Goal: Information Seeking & Learning: Find specific fact

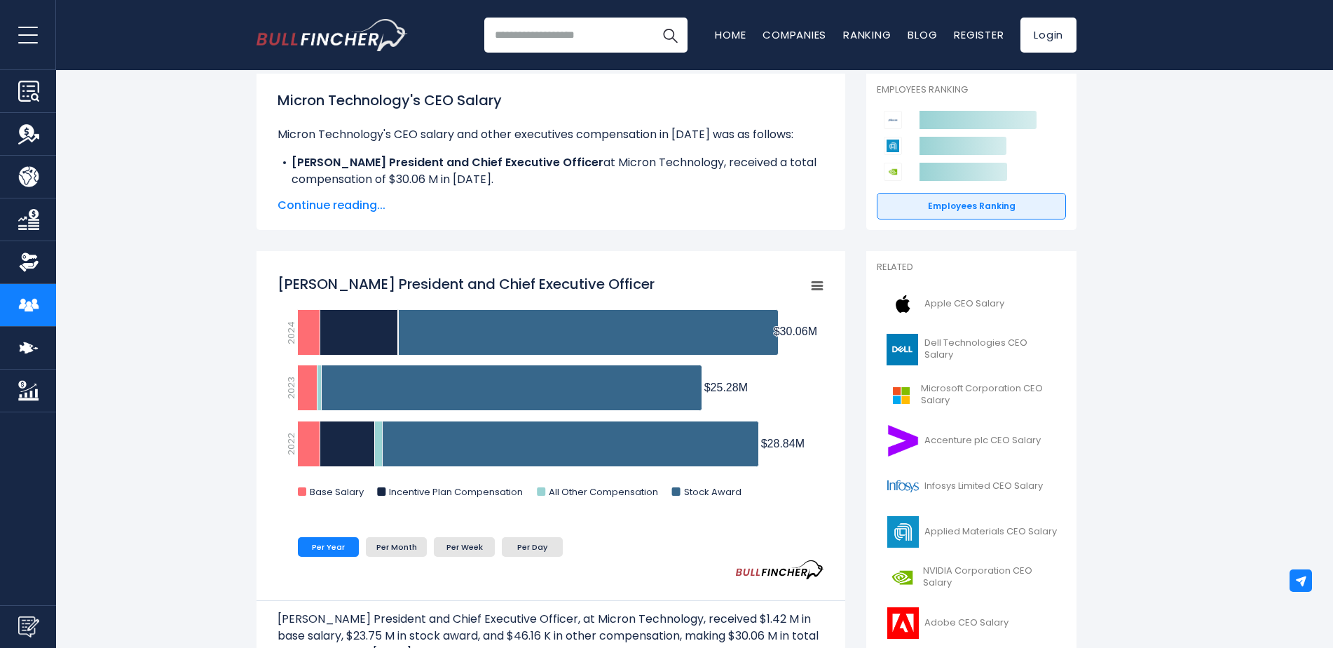
scroll to position [280, 0]
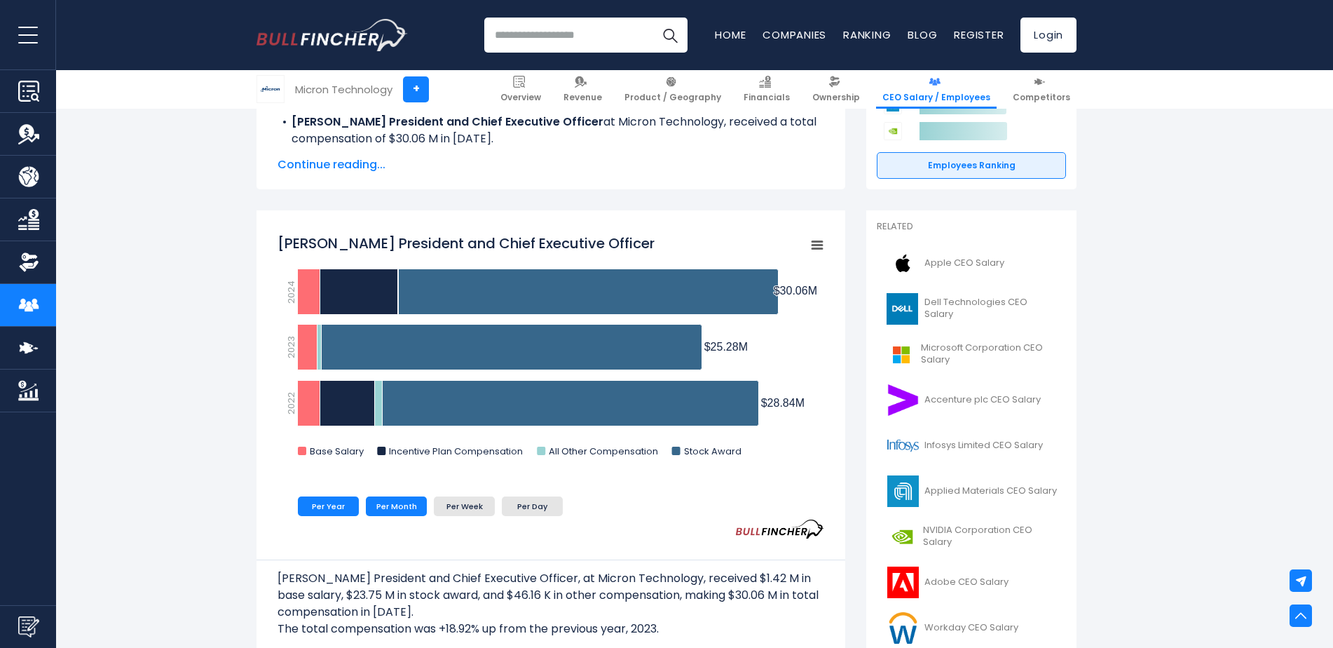
click at [420, 511] on li "Per Month" at bounding box center [396, 506] width 61 height 20
click at [538, 511] on li "Per Day" at bounding box center [532, 506] width 61 height 20
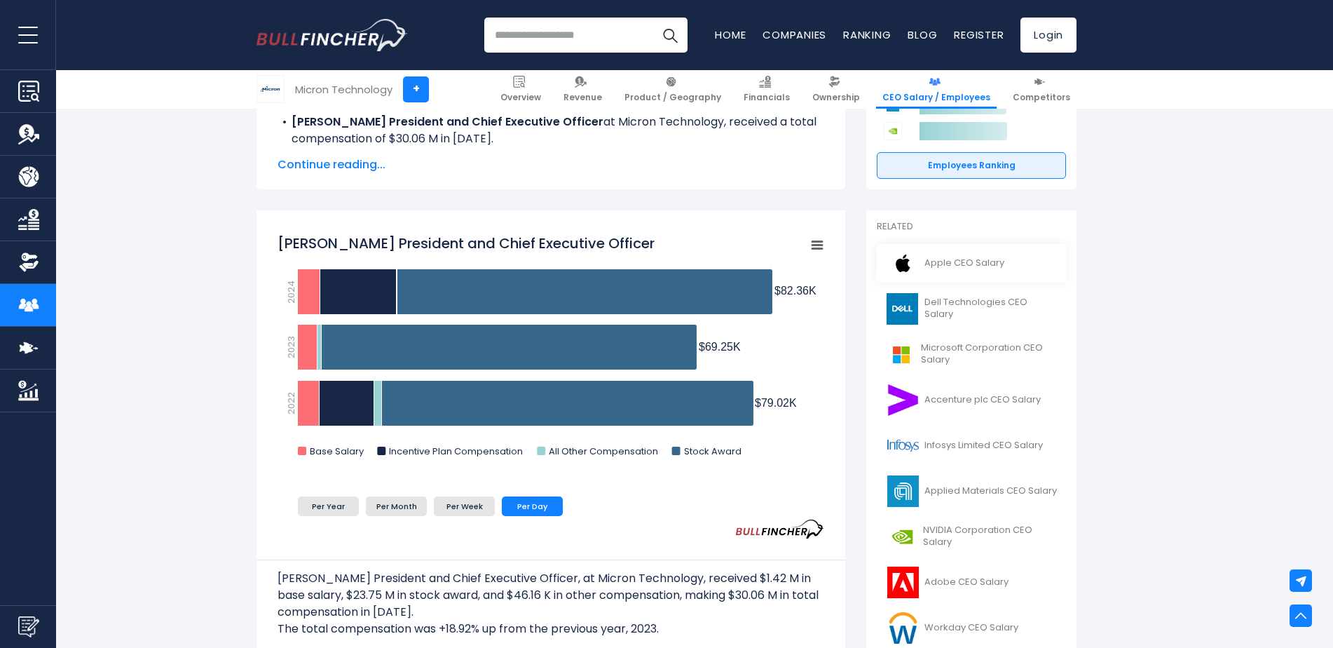
click at [961, 266] on span "Apple CEO Salary" at bounding box center [965, 263] width 80 height 12
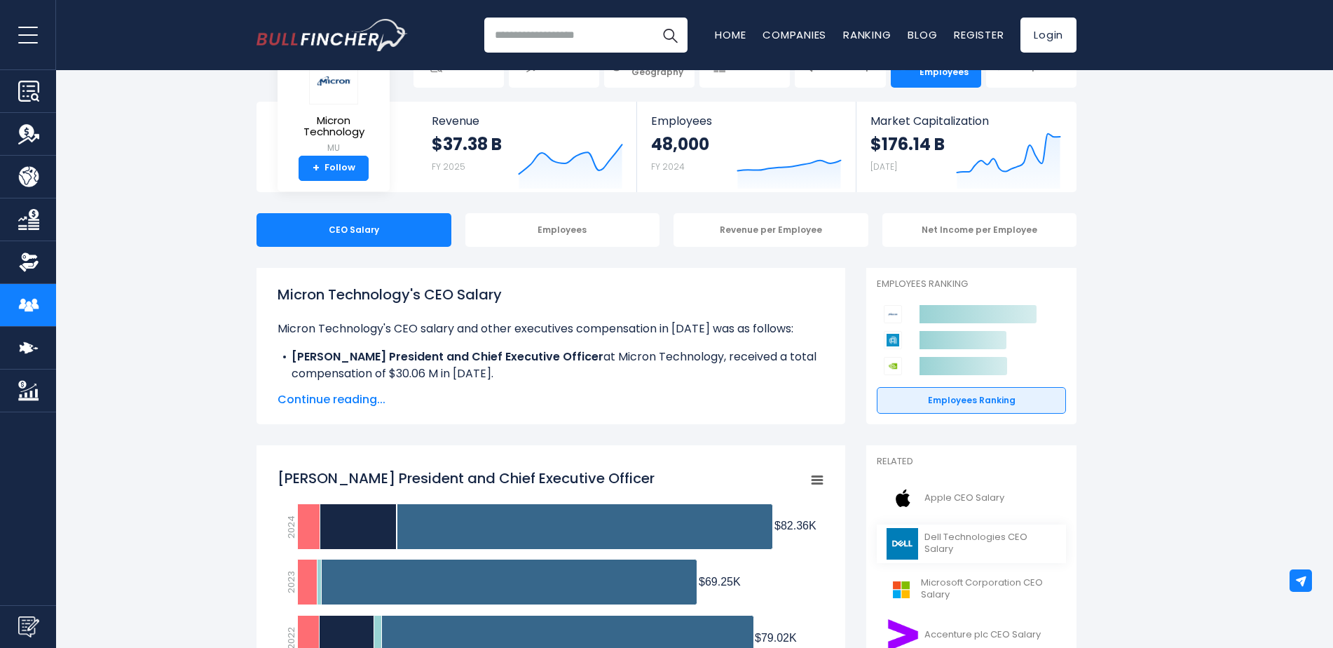
scroll to position [70, 0]
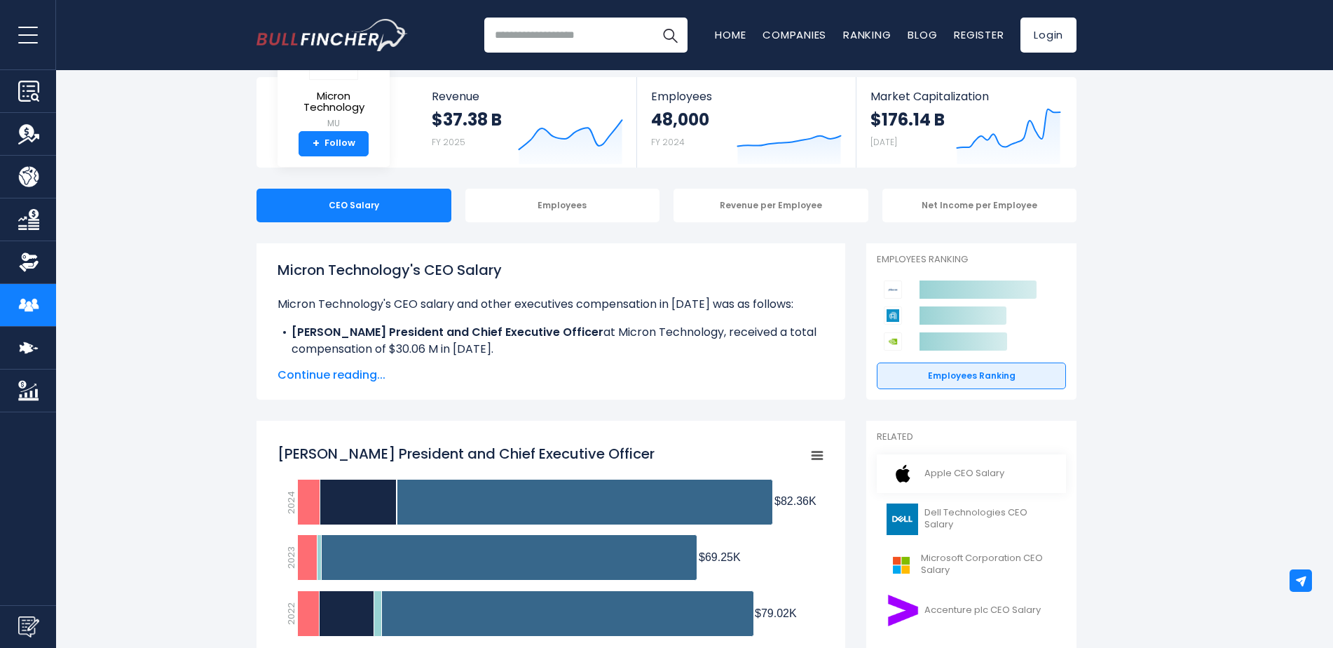
click at [950, 477] on span "Apple CEO Salary" at bounding box center [965, 474] width 80 height 12
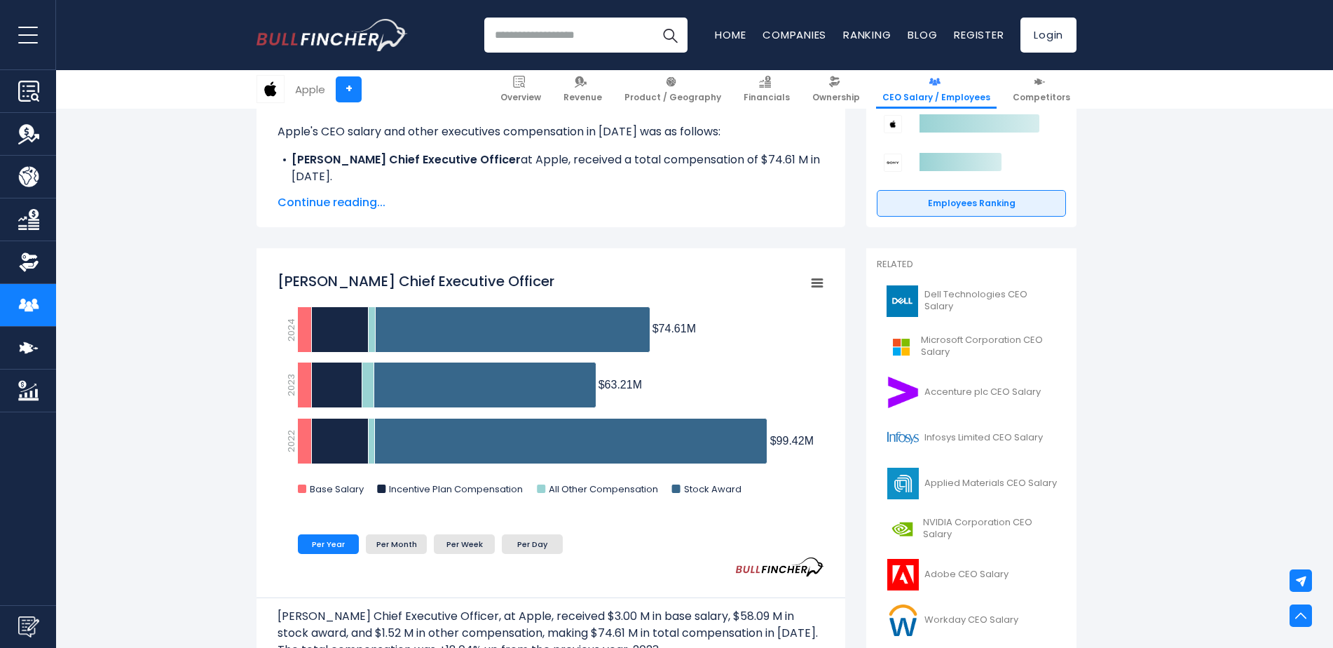
scroll to position [70, 0]
